Goal: Entertainment & Leisure: Consume media (video, audio)

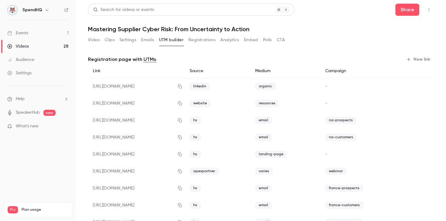
click at [22, 46] on div "Videos" at bounding box center [18, 46] width 22 height 6
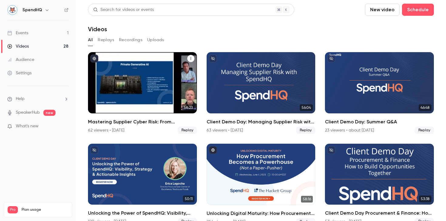
click at [146, 86] on div "Mastering Supplier Cyber Risk: From Uncertainty to Action" at bounding box center [142, 82] width 109 height 61
